Goal: Task Accomplishment & Management: Manage account settings

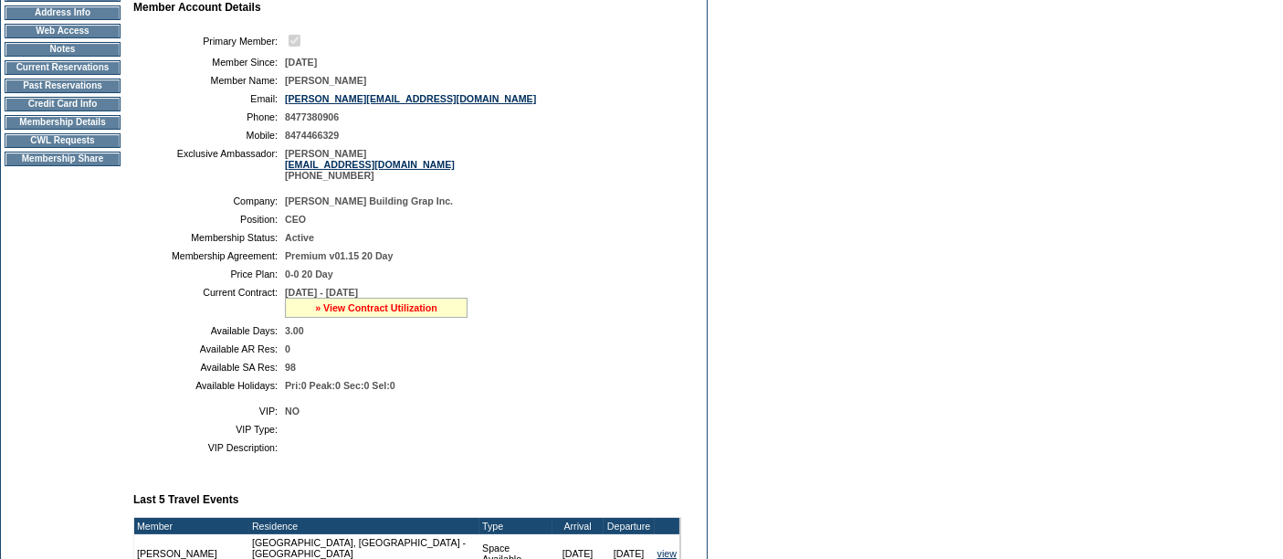
scroll to position [225, 0]
click at [350, 310] on link "» View Contract Utilization" at bounding box center [376, 306] width 122 height 11
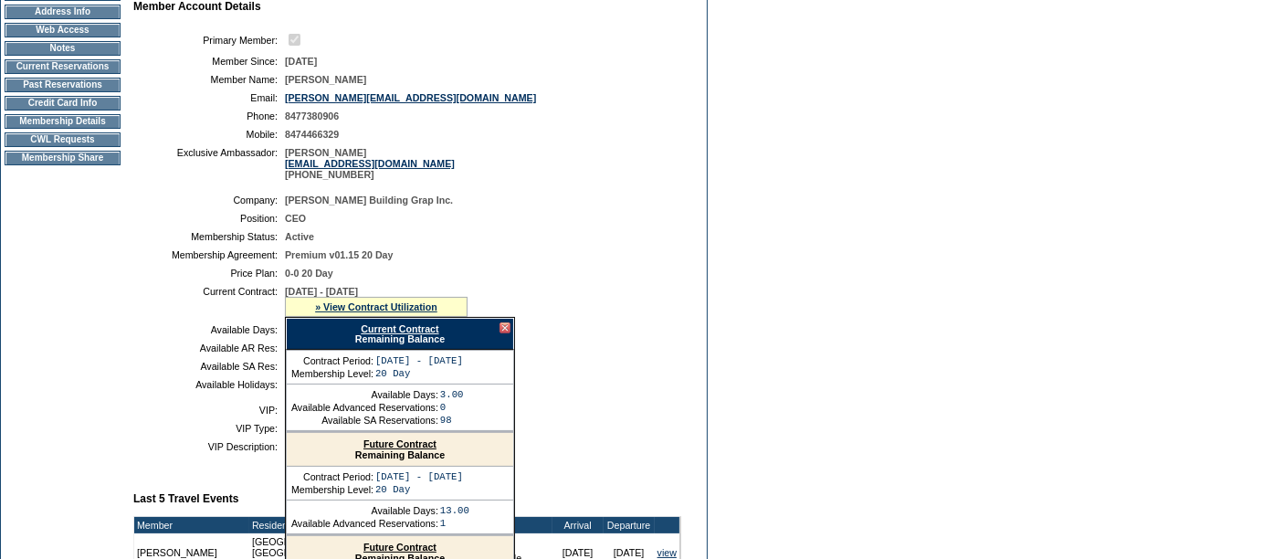
click at [367, 325] on link "Current Contract" at bounding box center [400, 328] width 78 height 11
click at [58, 129] on td "Membership Details" at bounding box center [63, 121] width 116 height 15
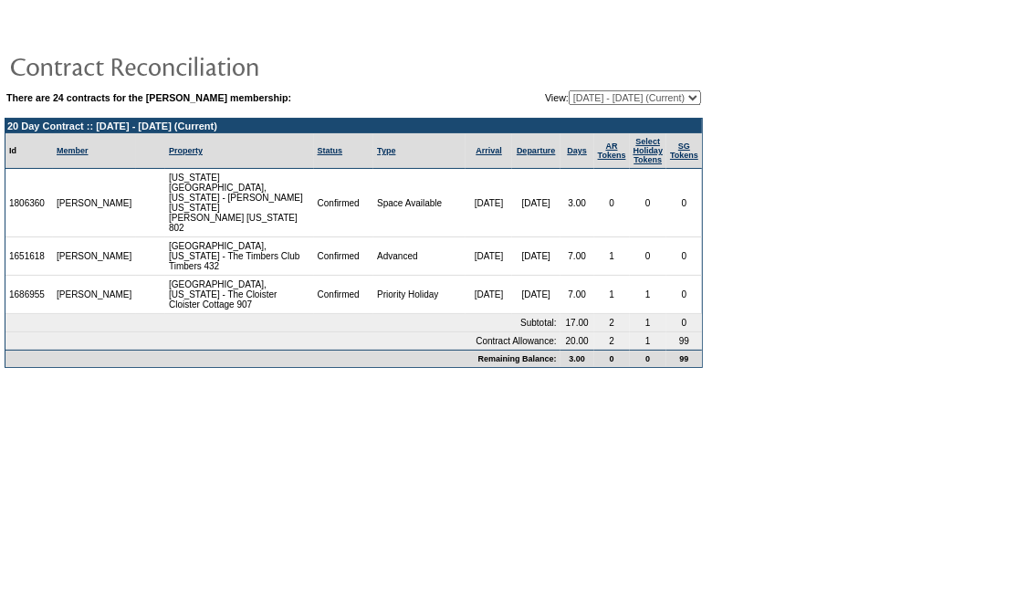
click at [585, 90] on select "[DATE] - [DATE] [DATE] - [DATE] [DATE] - [DATE] [DATE] - [DATE] [DATE] - [DATE]…" at bounding box center [635, 97] width 132 height 15
select select "122039"
click at [569, 90] on select "[DATE] - [DATE] [DATE] - [DATE] [DATE] - [DATE] [DATE] - [DATE] [DATE] - [DATE]…" at bounding box center [635, 97] width 132 height 15
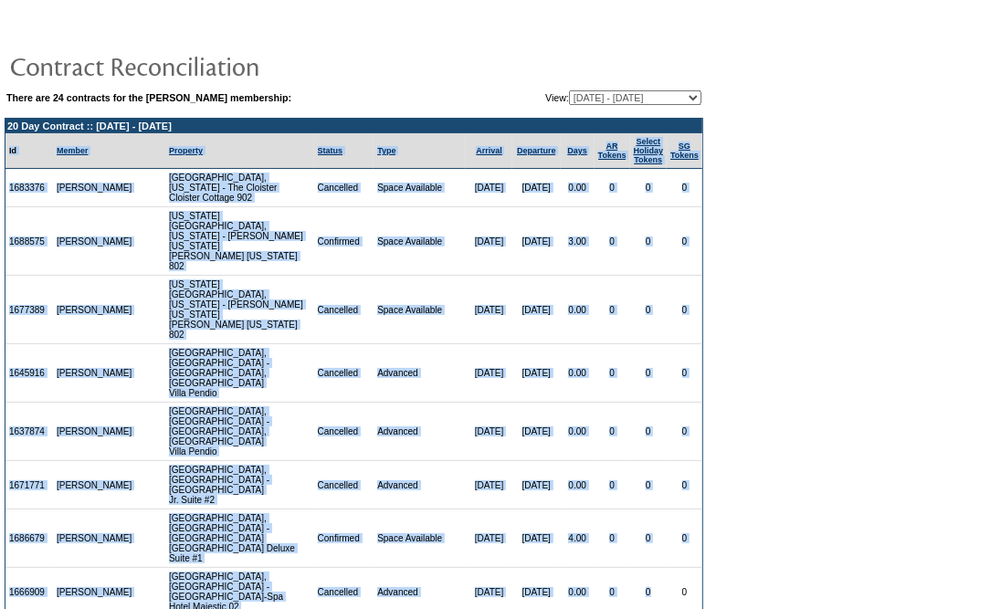
drag, startPoint x: 9, startPoint y: 147, endPoint x: 648, endPoint y: 513, distance: 736.7
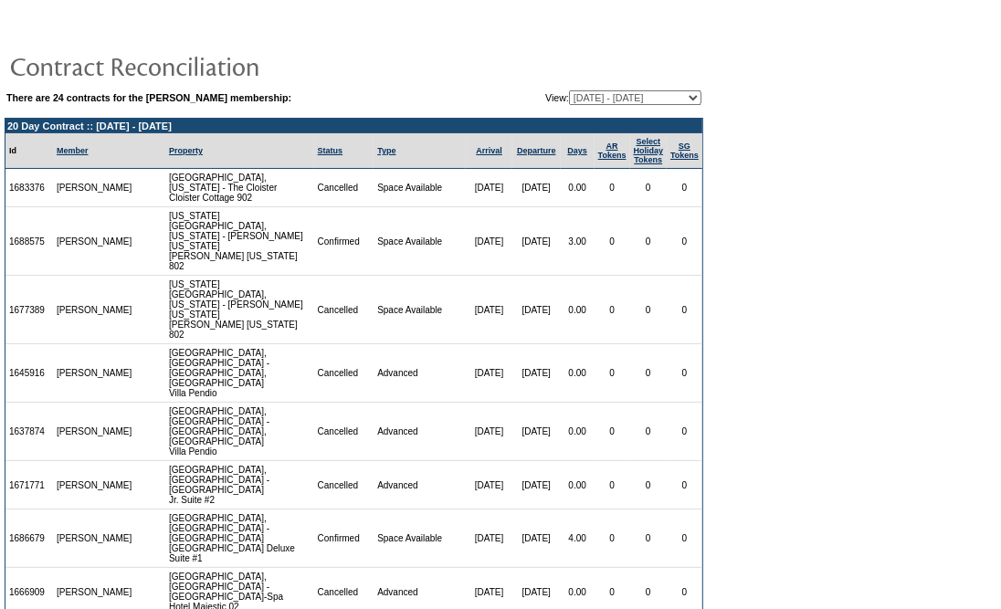
click at [318, 151] on link "Status" at bounding box center [331, 150] width 26 height 9
